Goal: Task Accomplishment & Management: Complete application form

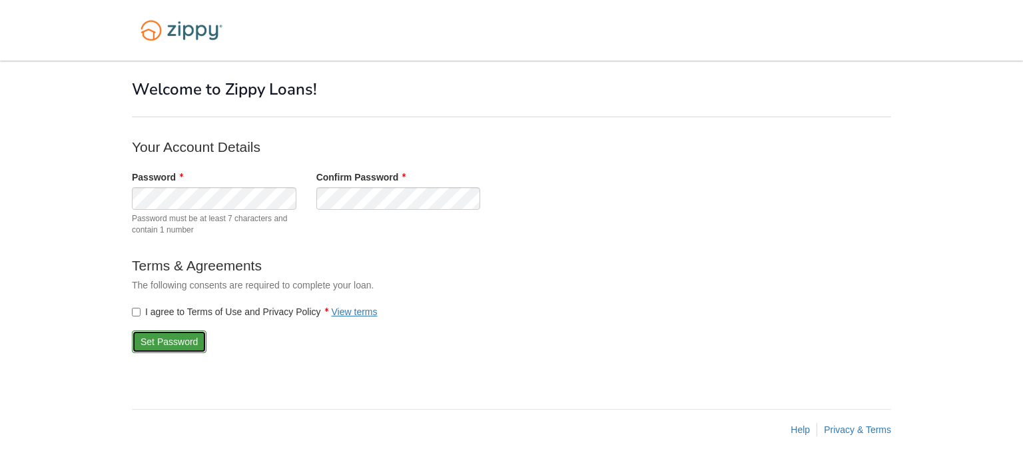
click at [153, 340] on button "Set Password" at bounding box center [169, 341] width 75 height 23
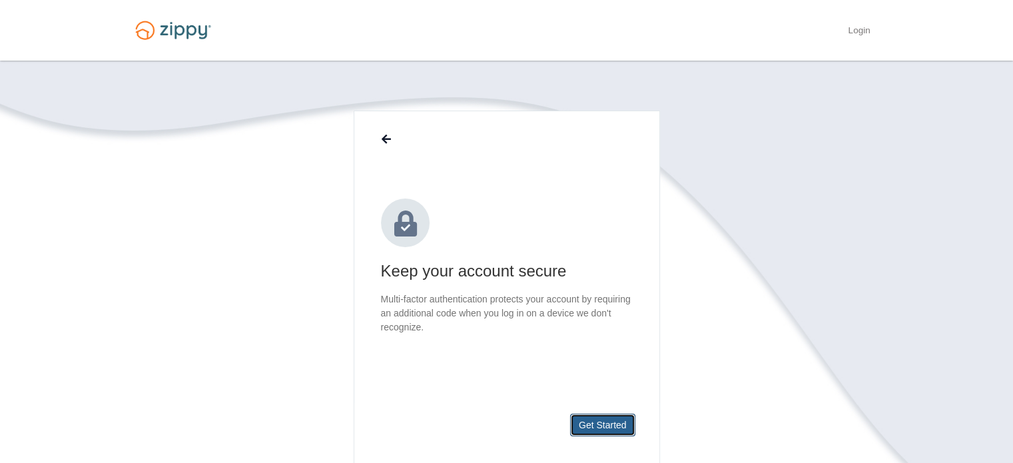
click at [599, 423] on button "Get Started" at bounding box center [602, 425] width 65 height 23
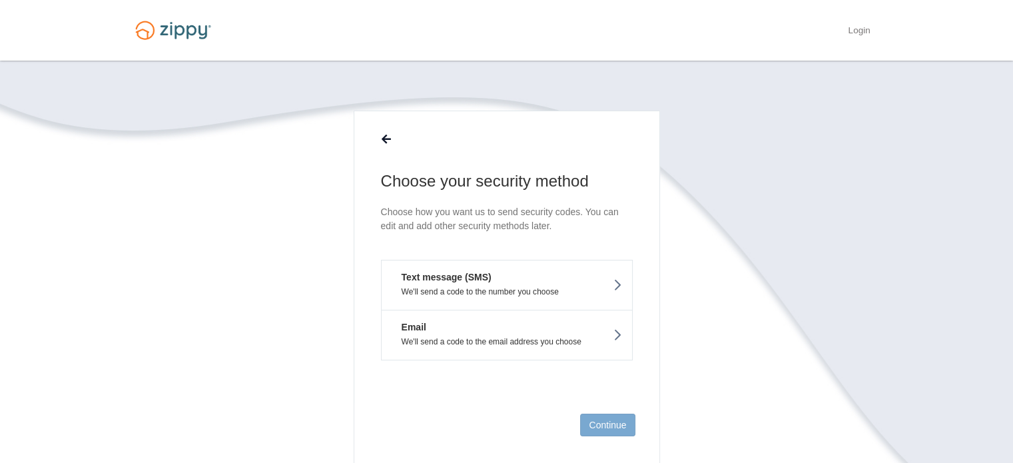
click at [504, 276] on button "Text message (SMS) We'll send a code to the number you choose" at bounding box center [507, 285] width 252 height 50
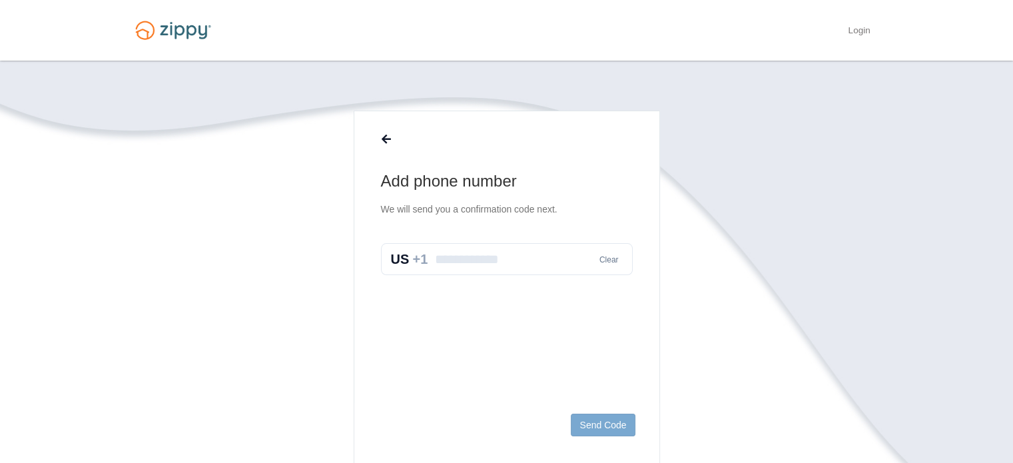
click at [506, 252] on input "text" at bounding box center [507, 259] width 252 height 32
type input "**********"
click at [606, 426] on button "Send Code" at bounding box center [603, 425] width 64 height 23
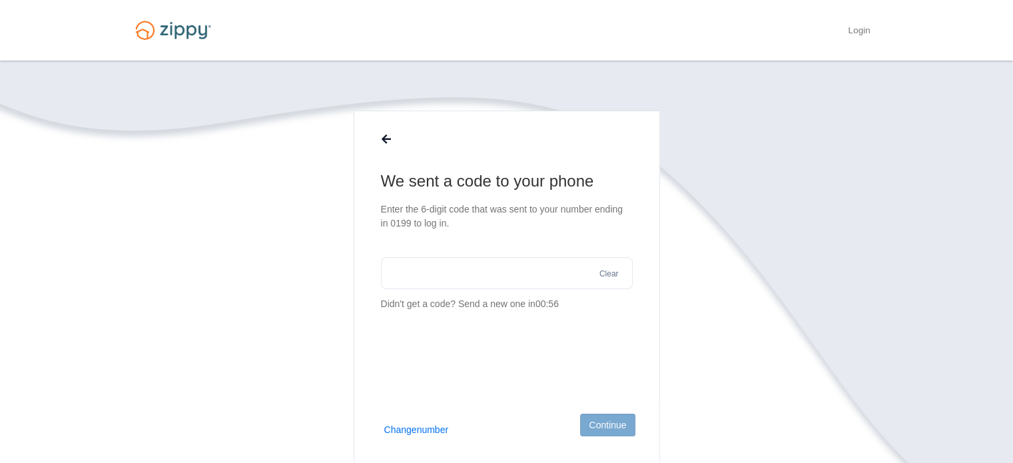
click at [513, 284] on input "text" at bounding box center [507, 273] width 252 height 32
type input "******"
click at [631, 426] on button "Continue" at bounding box center [607, 425] width 55 height 23
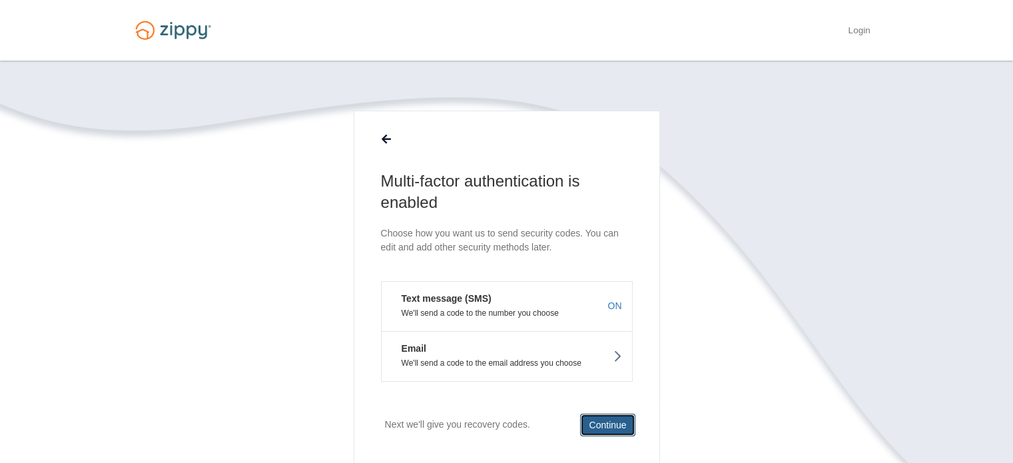
click at [631, 426] on button "Continue" at bounding box center [607, 425] width 55 height 23
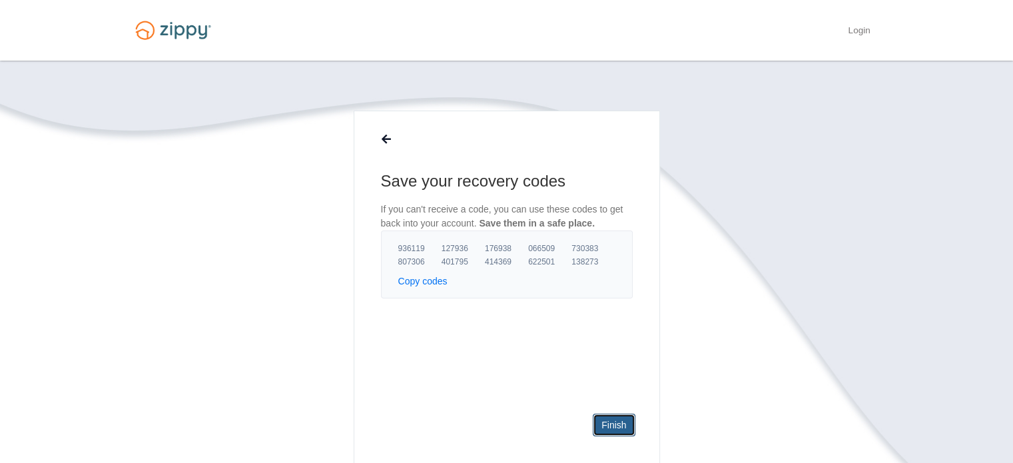
click at [631, 426] on link "Finish" at bounding box center [614, 425] width 42 height 23
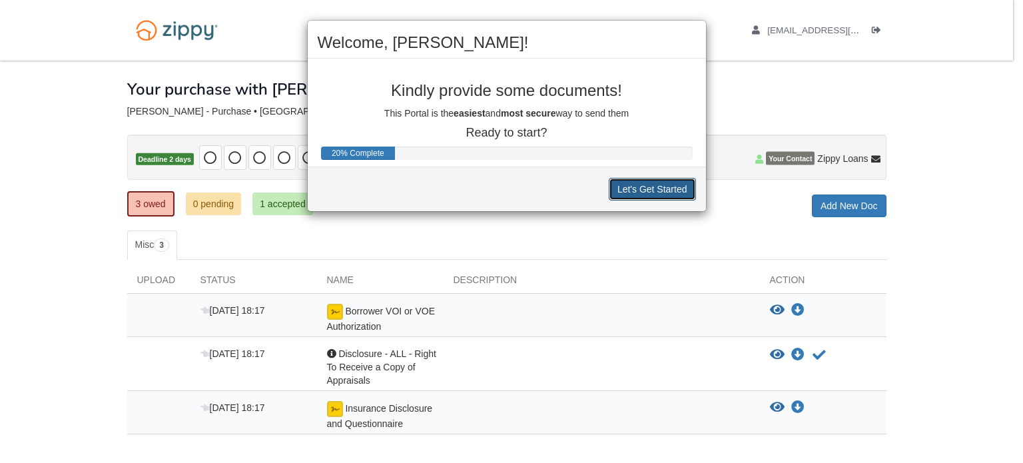
click at [650, 180] on button "Let's Get Started" at bounding box center [652, 189] width 87 height 23
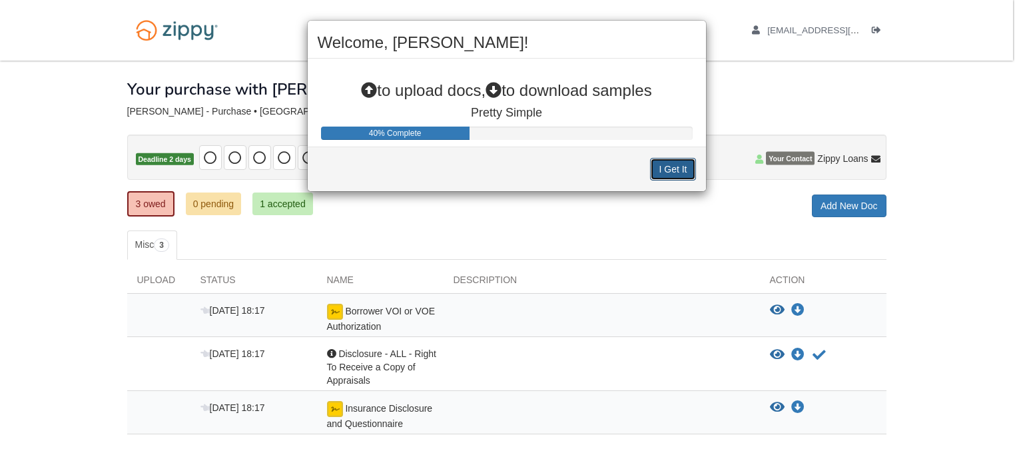
click at [664, 168] on button "I Get It" at bounding box center [672, 169] width 45 height 23
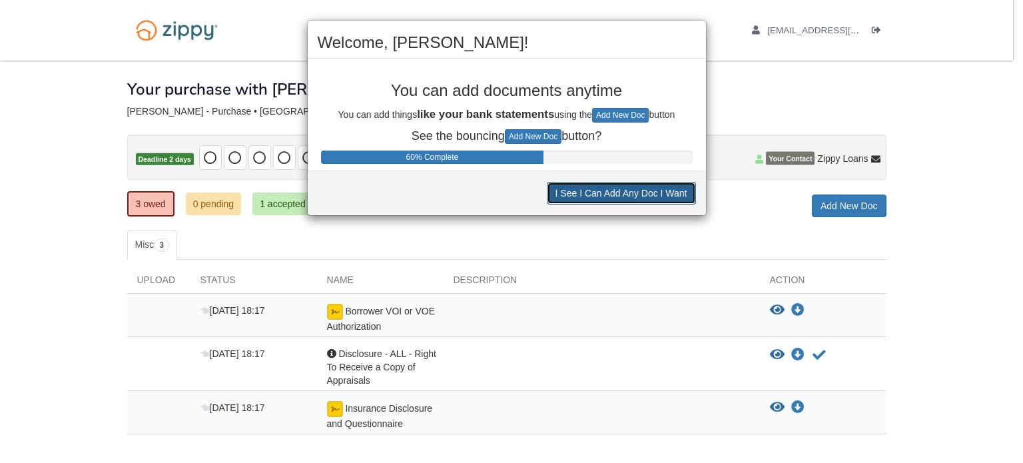
click at [658, 199] on button "I See I Can Add Any Doc I Want" at bounding box center [621, 193] width 149 height 23
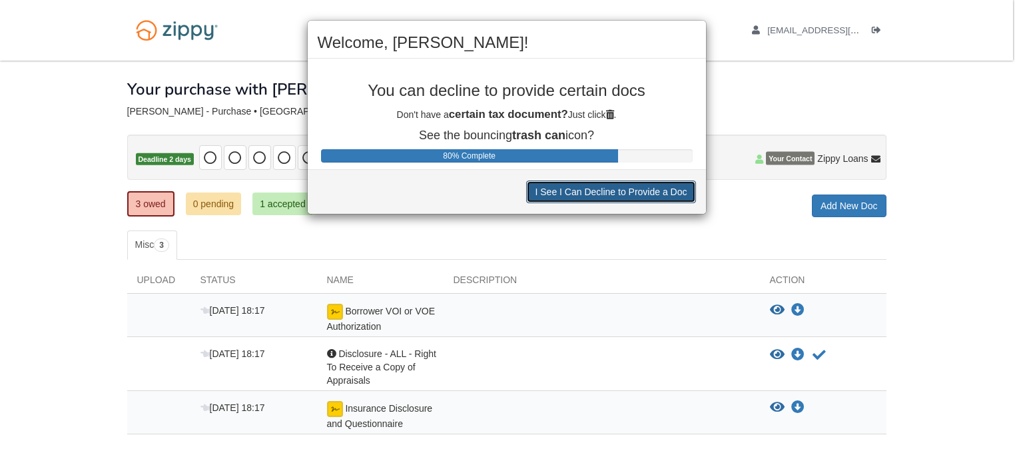
click at [658, 199] on button "I See I Can Decline to Provide a Doc" at bounding box center [610, 191] width 169 height 23
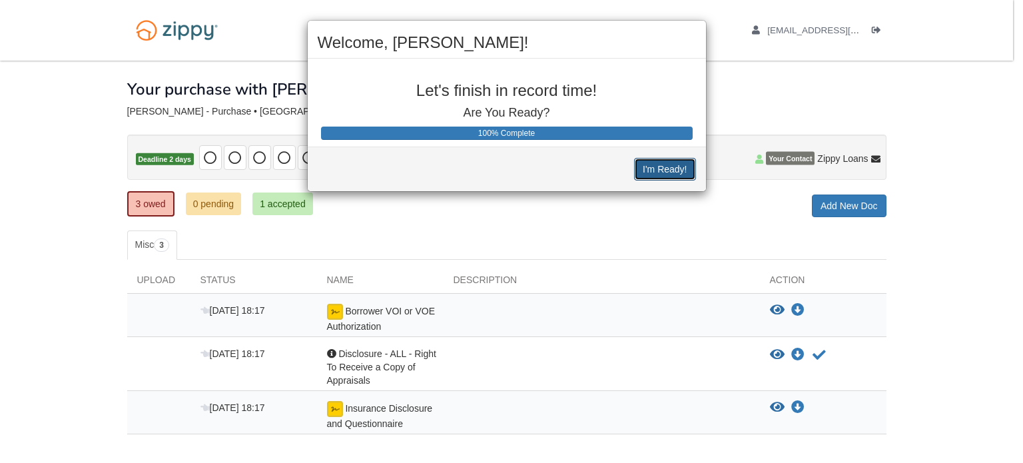
click at [682, 171] on button "I'm Ready!" at bounding box center [664, 169] width 61 height 23
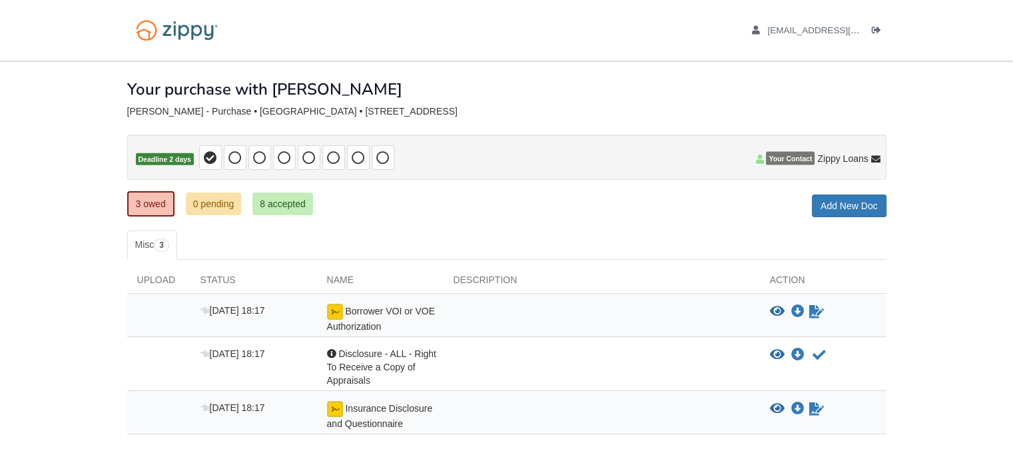
click at [440, 212] on div "3 owed 0 pending 8 accepted My Estimated Payment × My Estimated Payment Add New…" at bounding box center [506, 205] width 759 height 24
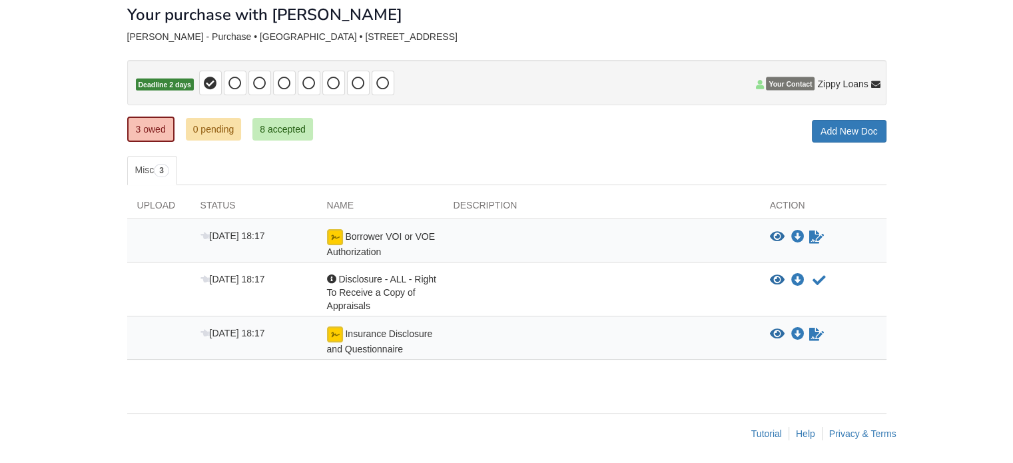
scroll to position [76, 0]
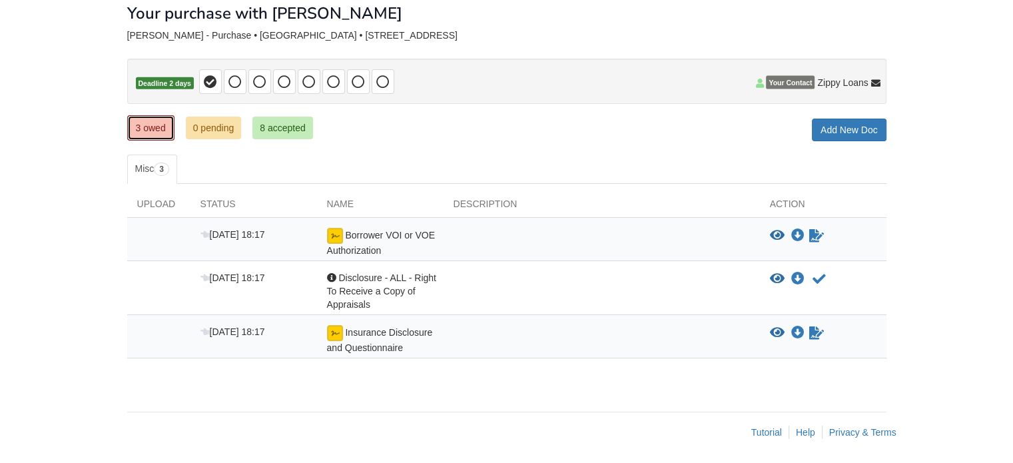
click at [153, 125] on link "3 owed" at bounding box center [150, 127] width 47 height 25
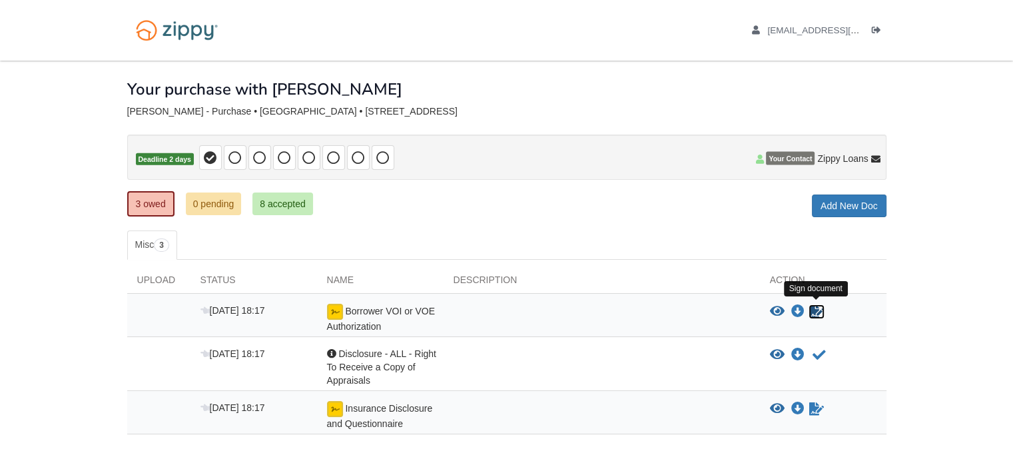
click at [815, 306] on icon "Sign Form" at bounding box center [816, 311] width 15 height 13
click at [815, 411] on icon "Waiting for your co-borrower to e-sign" at bounding box center [816, 408] width 15 height 13
click at [810, 402] on icon "Waiting for your co-borrower to e-sign" at bounding box center [816, 408] width 15 height 13
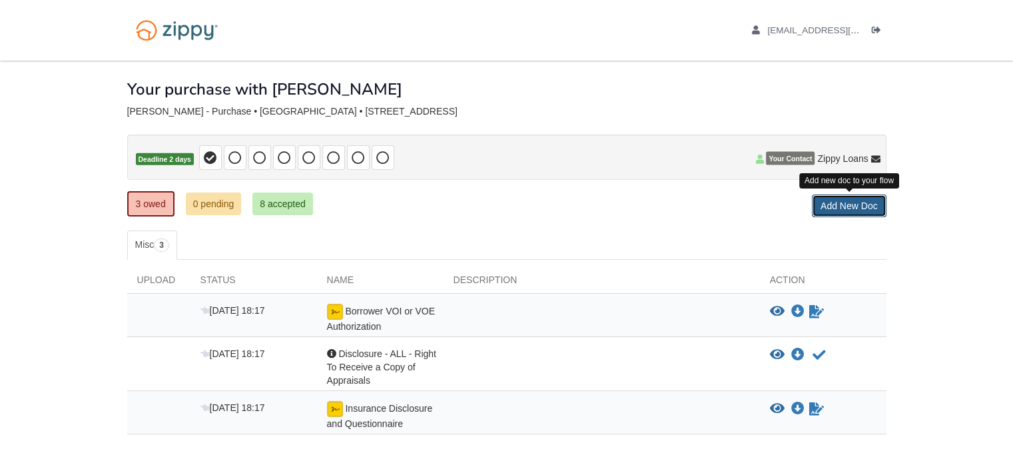
click at [850, 203] on link "Add New Doc" at bounding box center [849, 205] width 75 height 23
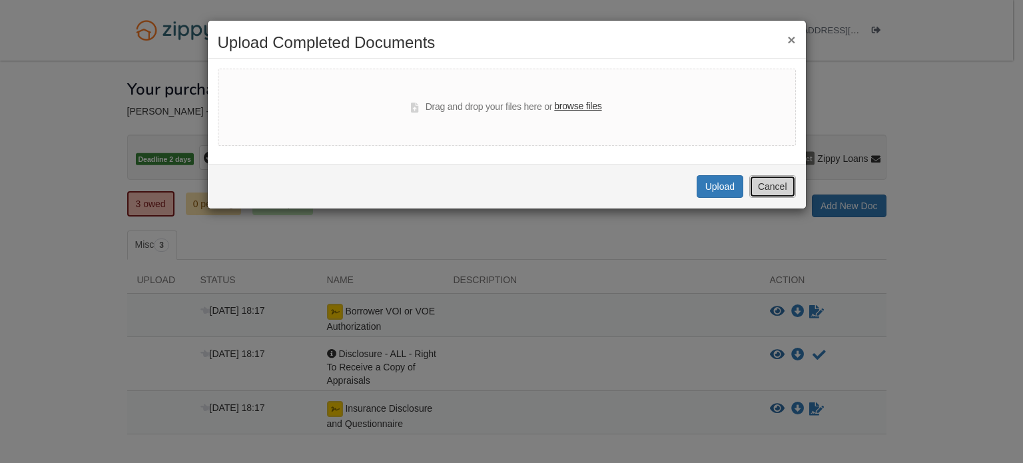
click at [759, 181] on button "Cancel" at bounding box center [772, 186] width 47 height 23
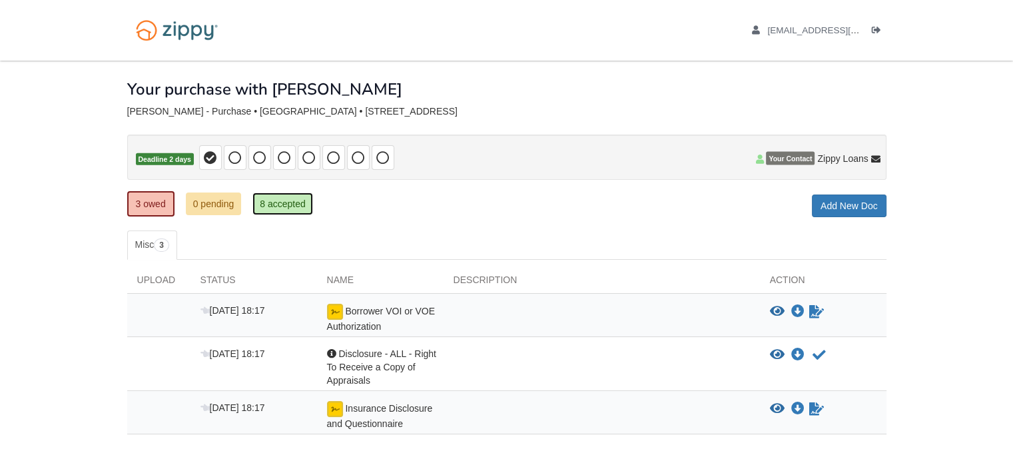
click at [274, 194] on link "8 accepted" at bounding box center [282, 203] width 61 height 23
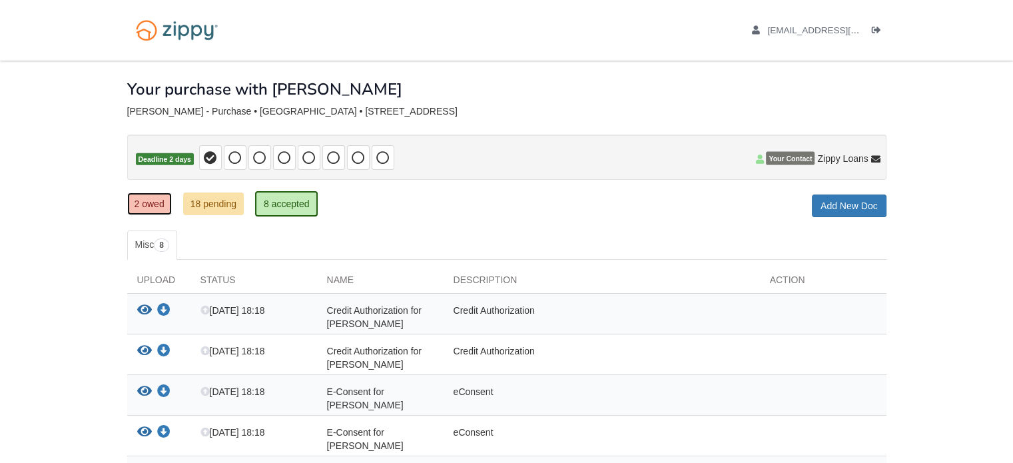
click at [158, 196] on link "2 owed" at bounding box center [149, 203] width 45 height 23
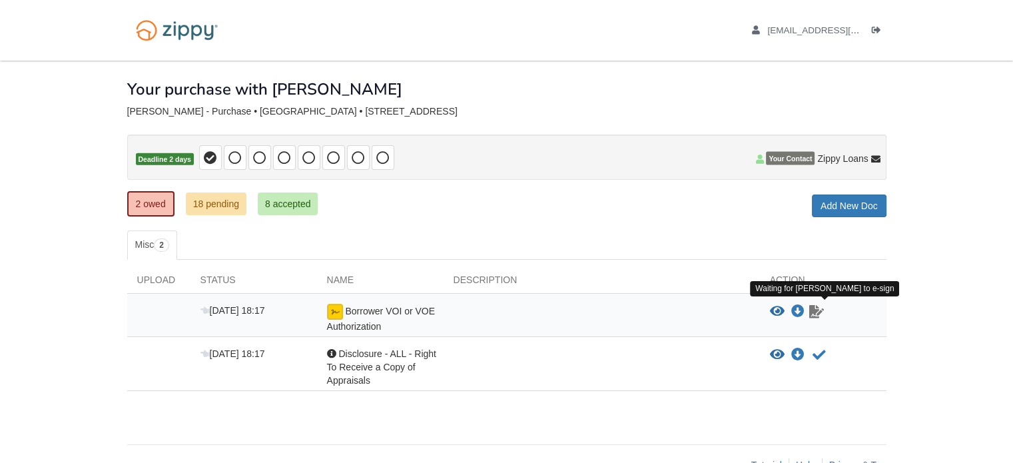
click at [810, 309] on icon "Waiting for your co-borrower to e-sign" at bounding box center [816, 311] width 15 height 13
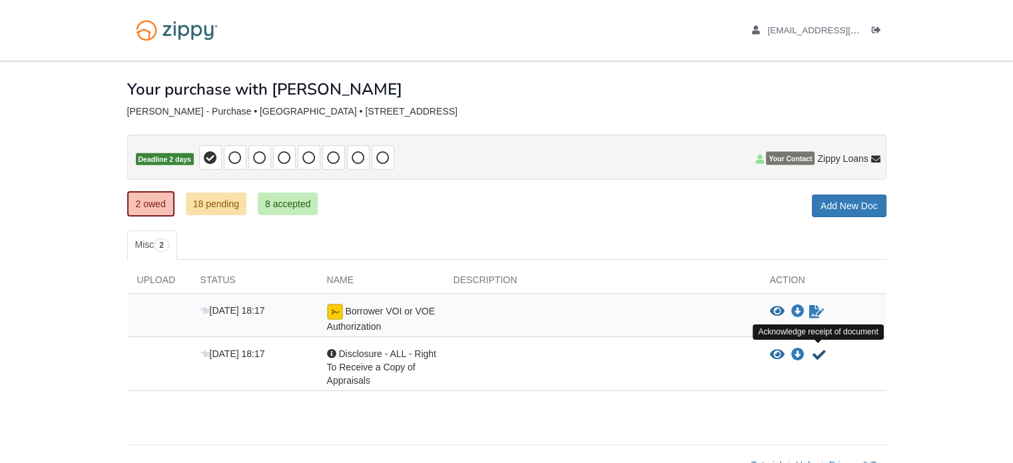
click at [816, 353] on icon "Acknowledge receipt of document" at bounding box center [818, 354] width 13 height 13
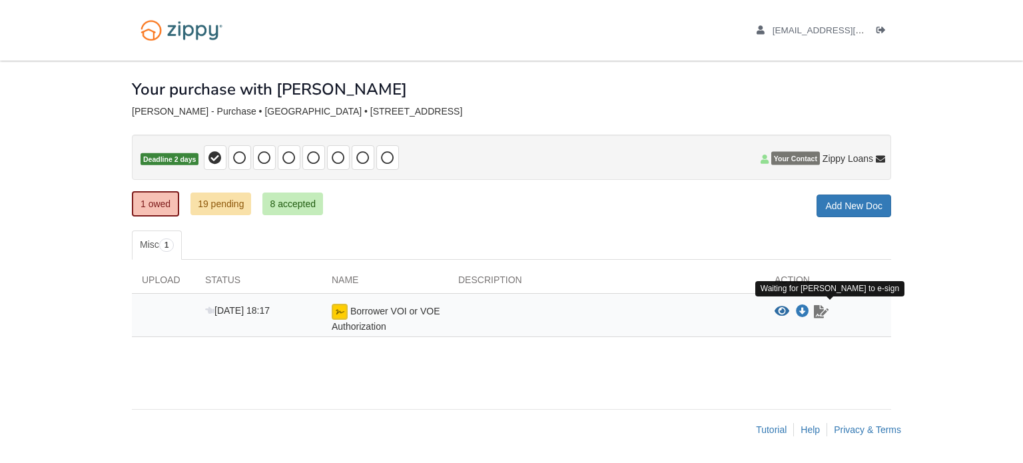
click at [821, 306] on icon "Waiting for your co-borrower to e-sign" at bounding box center [821, 311] width 15 height 13
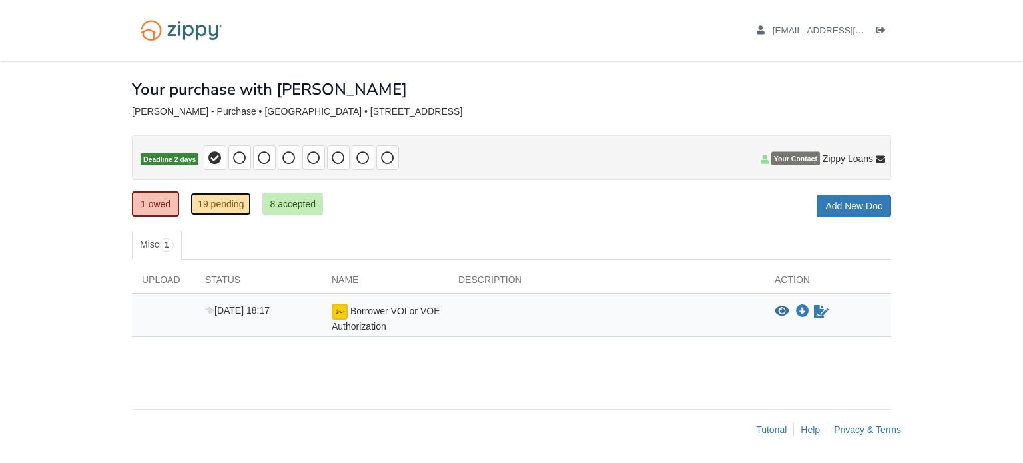
click at [208, 195] on link "19 pending" at bounding box center [220, 203] width 61 height 23
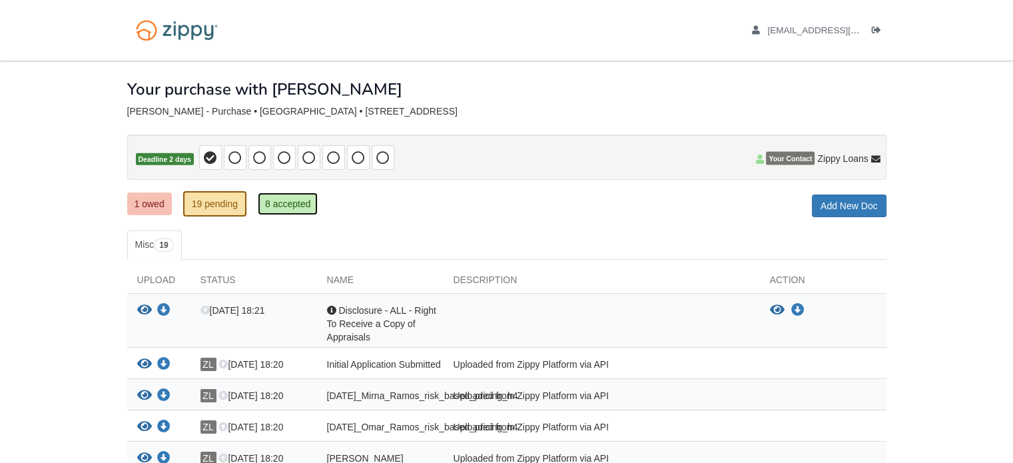
click at [270, 199] on link "8 accepted" at bounding box center [288, 203] width 61 height 23
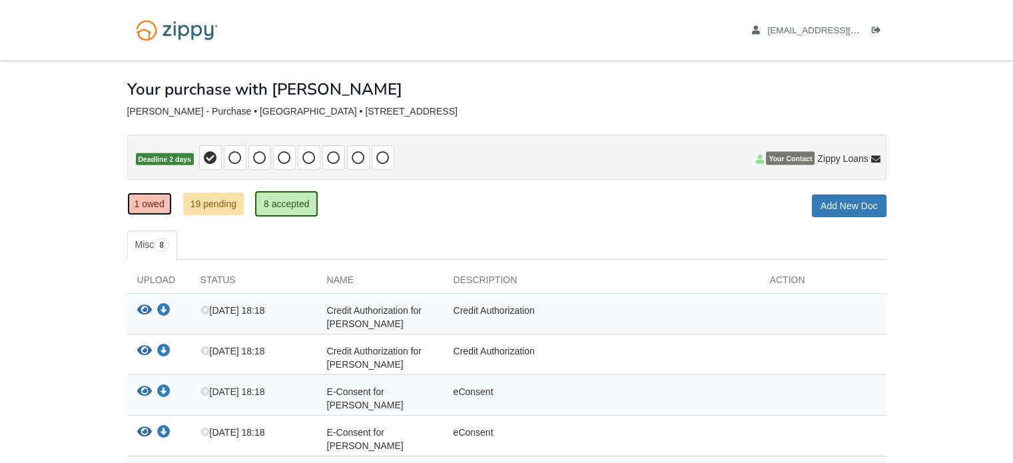
click at [139, 198] on link "1 owed" at bounding box center [149, 203] width 45 height 23
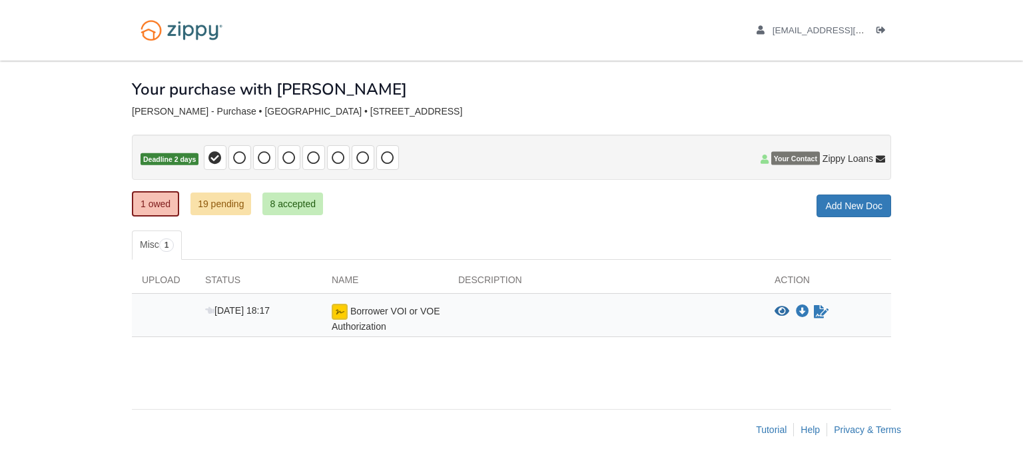
click at [366, 316] on div "Borrower VOI or VOE Authorization" at bounding box center [385, 318] width 127 height 29
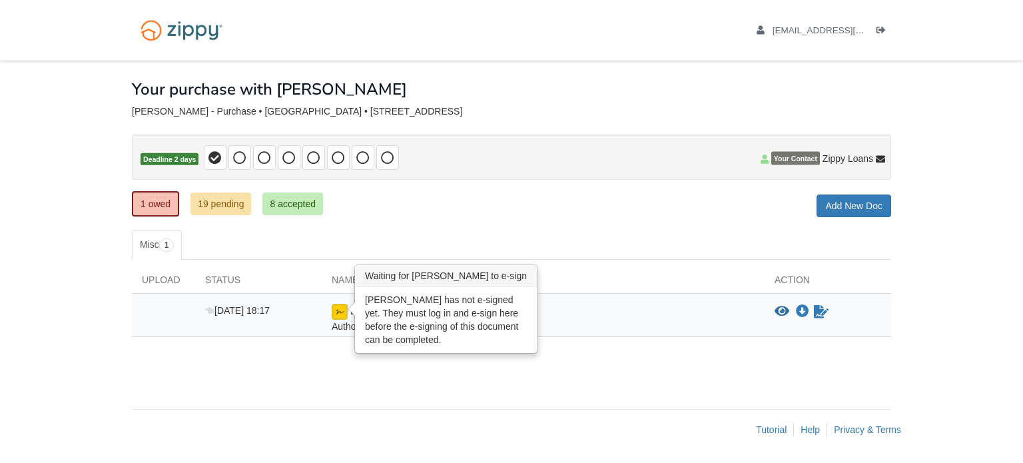
click at [338, 308] on img at bounding box center [340, 312] width 16 height 16
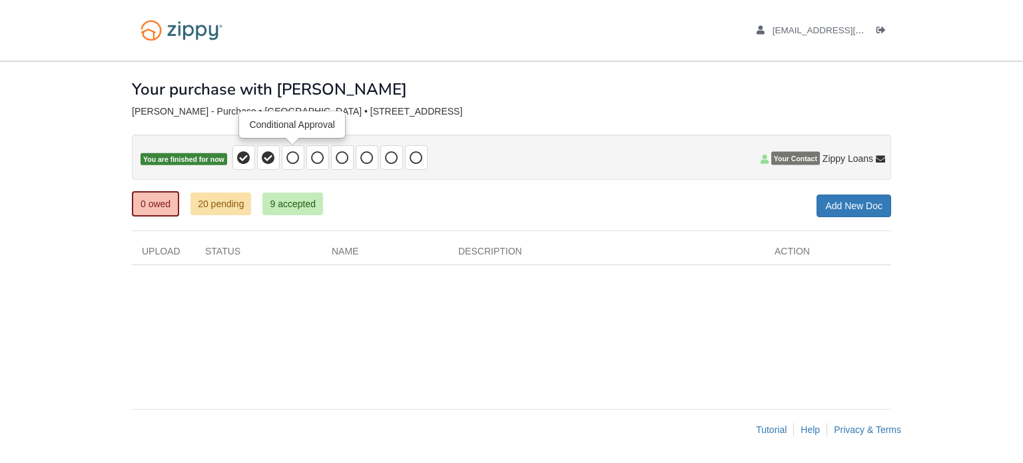
click at [294, 162] on icon at bounding box center [292, 157] width 13 height 13
click at [712, 194] on div "0 owed 20 pending 9 accepted My Estimated Payment × My Estimated Payment Add Ne…" at bounding box center [511, 205] width 759 height 24
click at [210, 207] on link "20 pending" at bounding box center [220, 203] width 61 height 23
